Goal: Task Accomplishment & Management: Manage account settings

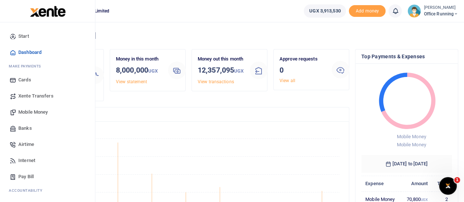
click at [36, 110] on span "Mobile Money" at bounding box center [32, 111] width 29 height 7
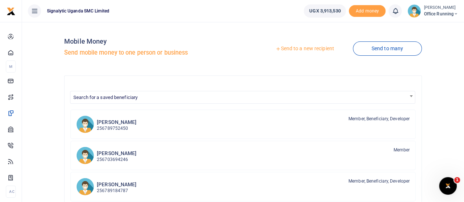
click at [303, 48] on link "Send to a new recipient" at bounding box center [304, 48] width 96 height 13
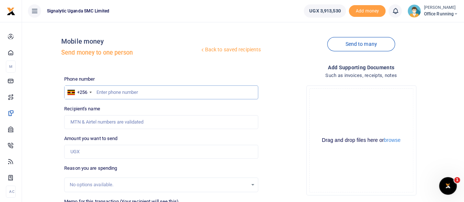
drag, startPoint x: 119, startPoint y: 91, endPoint x: 123, endPoint y: 88, distance: 4.6
click at [119, 90] on input "text" at bounding box center [161, 92] width 194 height 14
type input "765974574"
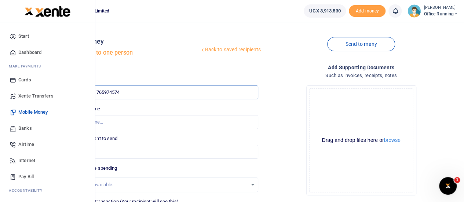
type input "Lucas Arthur Gerard Maugin"
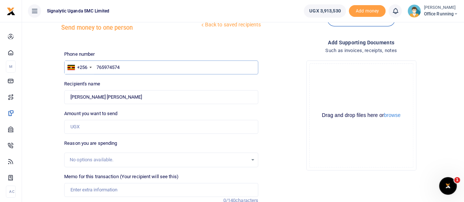
scroll to position [37, 0]
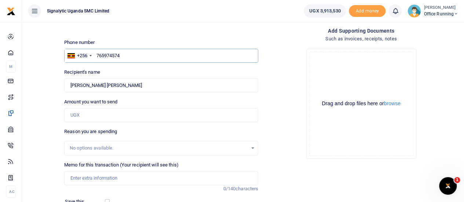
type input "765974574"
click at [88, 115] on input "Amount you want to send" at bounding box center [161, 115] width 194 height 14
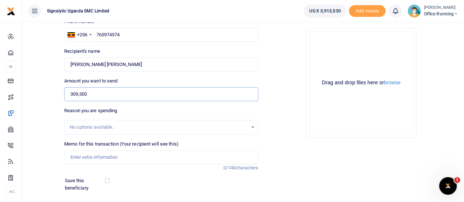
scroll to position [73, 0]
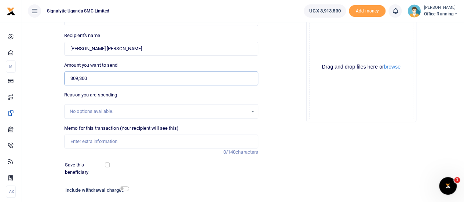
type input "309,300"
drag, startPoint x: 108, startPoint y: 139, endPoint x: 114, endPoint y: 135, distance: 6.9
click at [109, 139] on input "Memo for this transaction (Your recipient will see this)" at bounding box center [161, 141] width 194 height 14
paste input "PROC00031"
type input "PROC00031"
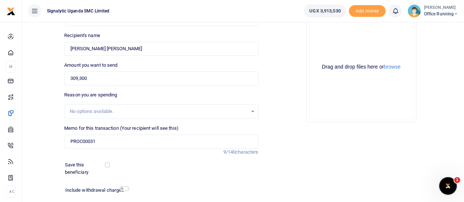
click at [325, 133] on div "Add supporting Documents Such as invoices, receipts, notes Drop your files here…" at bounding box center [361, 108] width 200 height 236
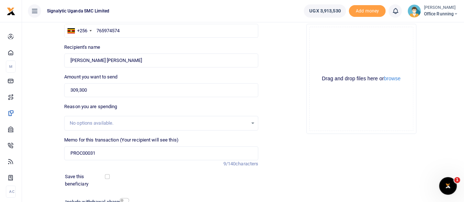
scroll to position [122, 0]
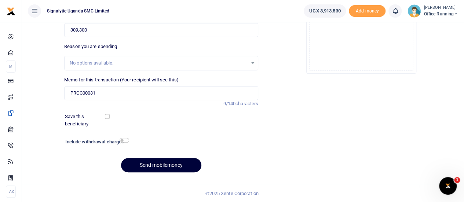
click at [163, 162] on button "Send mobilemoney" at bounding box center [161, 165] width 80 height 14
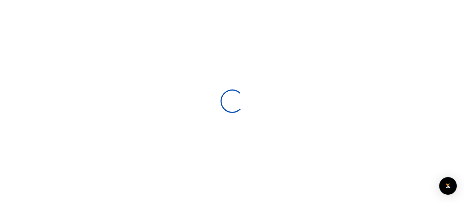
select select
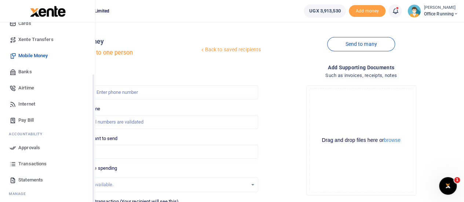
scroll to position [75, 0]
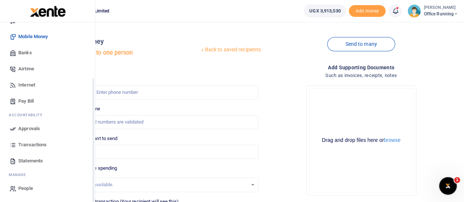
click at [23, 129] on span "Approvals" at bounding box center [29, 128] width 22 height 7
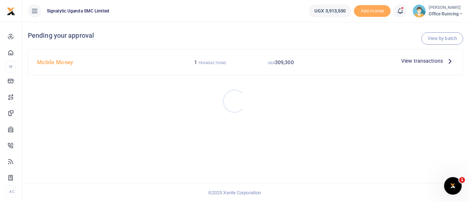
click at [421, 61] on div at bounding box center [234, 101] width 469 height 202
click at [424, 60] on span "View transactions" at bounding box center [422, 61] width 42 height 8
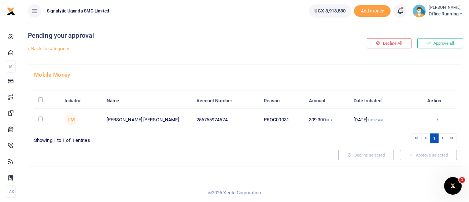
click at [436, 117] on icon at bounding box center [437, 119] width 5 height 5
click at [410, 130] on link "Approve" at bounding box center [411, 131] width 58 height 10
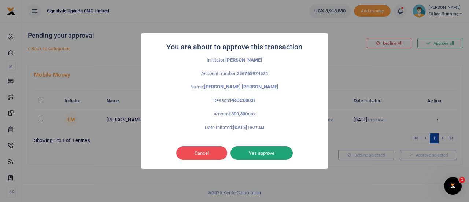
click at [275, 152] on button "Yes approve" at bounding box center [261, 153] width 62 height 14
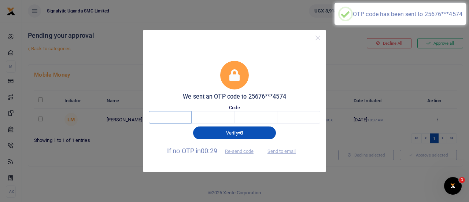
click at [169, 119] on input "text" at bounding box center [170, 117] width 43 height 12
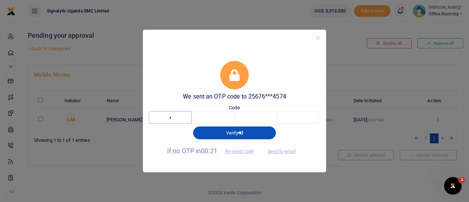
type input "1"
type input "8"
type input "2"
click at [172, 118] on input "1" at bounding box center [170, 117] width 43 height 12
click at [220, 115] on input "8" at bounding box center [213, 117] width 43 height 12
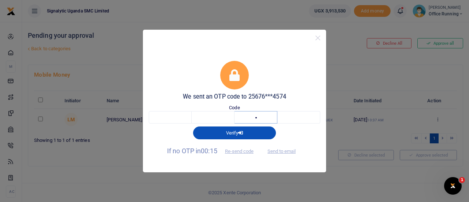
click at [259, 118] on input "2" at bounding box center [256, 117] width 43 height 12
drag, startPoint x: 181, startPoint y: 117, endPoint x: 184, endPoint y: 115, distance: 3.8
click at [181, 117] on input "text" at bounding box center [170, 117] width 43 height 12
type input "1"
type input "8"
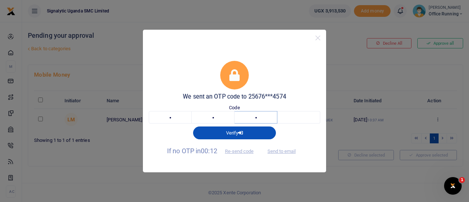
type input "2"
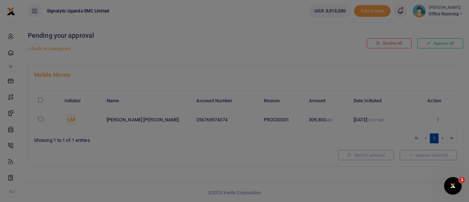
type input "3"
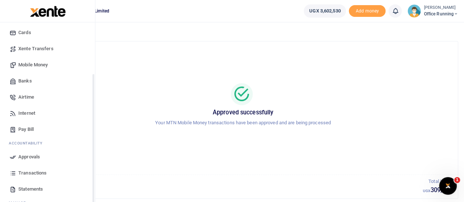
scroll to position [75, 0]
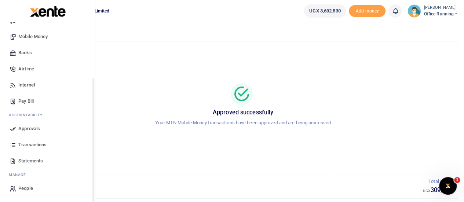
click at [33, 144] on span "Transactions" at bounding box center [32, 144] width 28 height 7
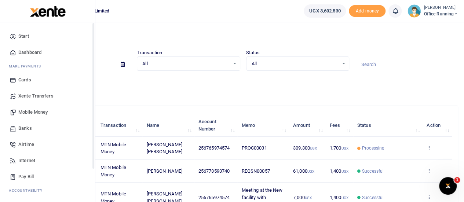
click at [25, 147] on span "Airtime" at bounding box center [26, 144] width 16 height 7
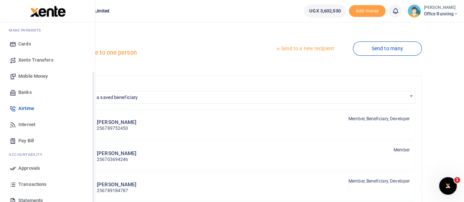
scroll to position [75, 0]
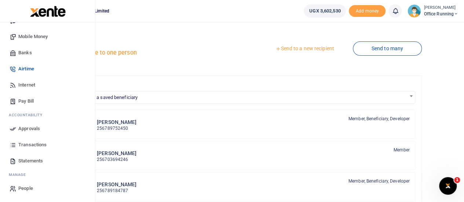
click at [29, 126] on span "Approvals" at bounding box center [29, 128] width 22 height 7
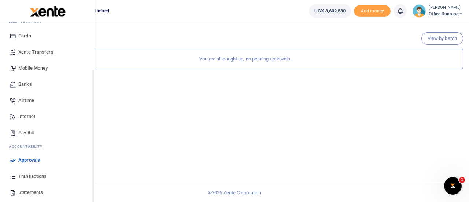
scroll to position [75, 0]
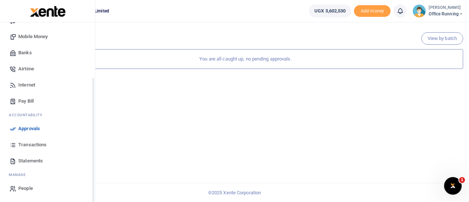
click at [30, 148] on link "Transactions" at bounding box center [47, 145] width 83 height 16
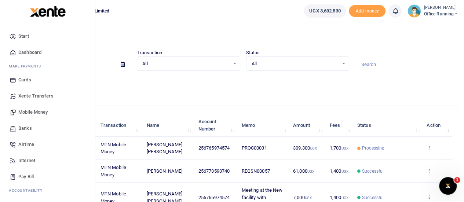
click at [37, 52] on span "Dashboard" at bounding box center [29, 52] width 23 height 7
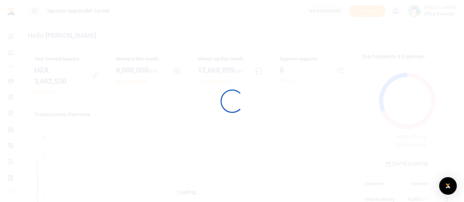
scroll to position [97, 85]
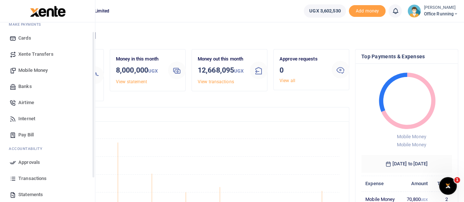
scroll to position [75, 0]
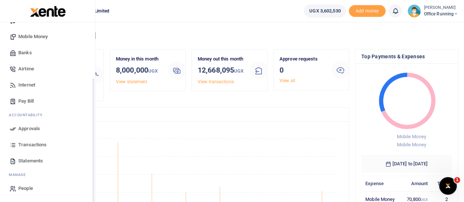
click at [30, 141] on span "Transactions" at bounding box center [32, 144] width 28 height 7
